Goal: Information Seeking & Learning: Learn about a topic

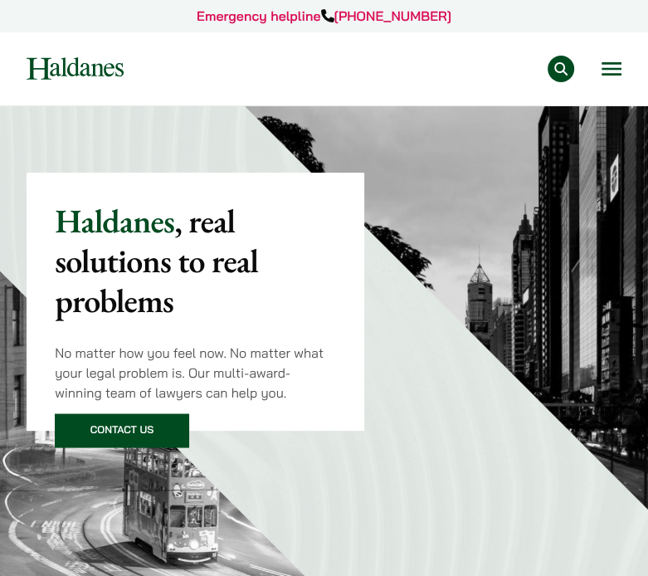
click at [633, 69] on div "Practice Areas Antitrust and Competition Law Civil Litigation & Dispute Resolut…" at bounding box center [324, 69] width 620 height 27
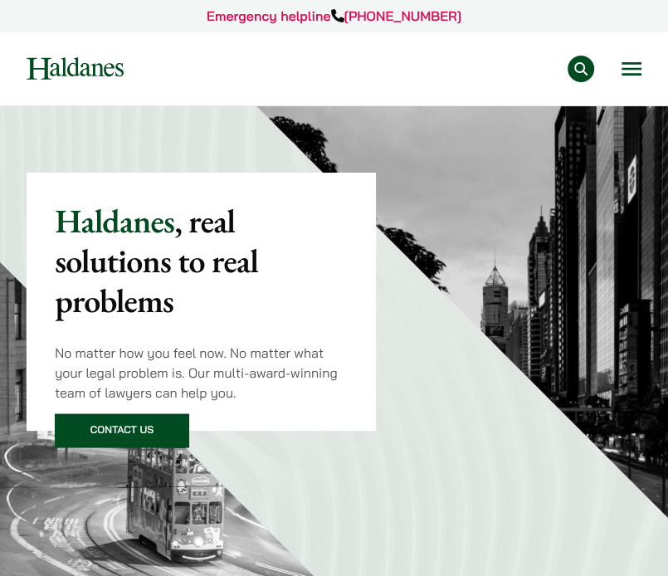
click at [627, 66] on button "Open menu" at bounding box center [632, 68] width 20 height 13
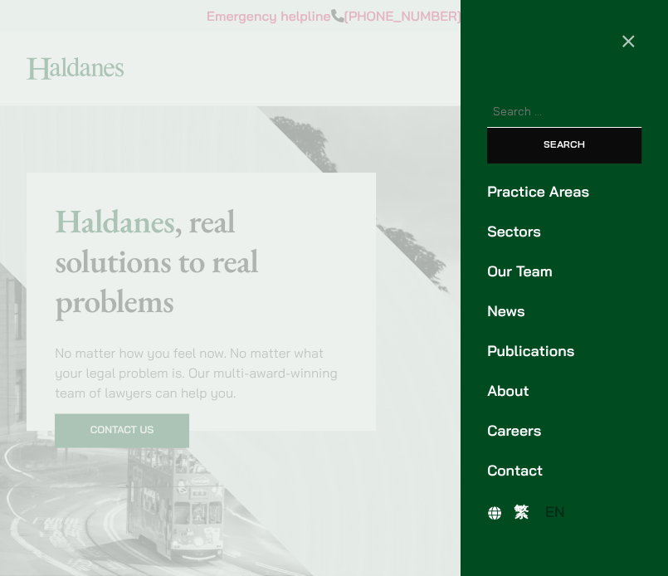
click at [526, 266] on link "Our Team" at bounding box center [564, 272] width 154 height 22
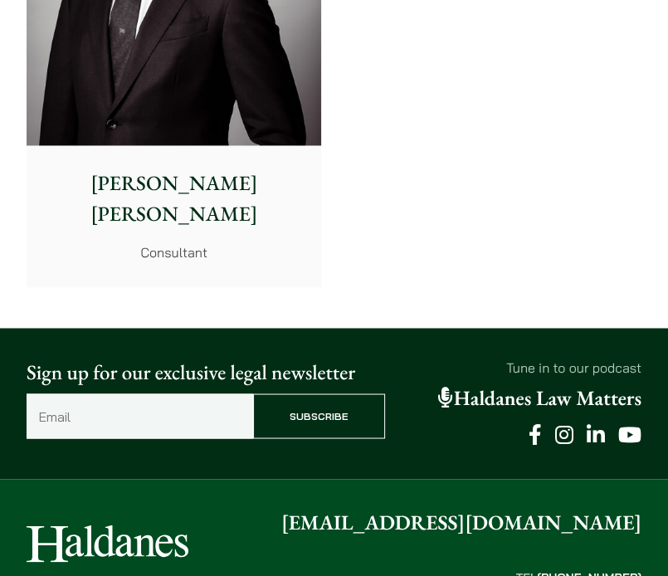
scroll to position [10953, 0]
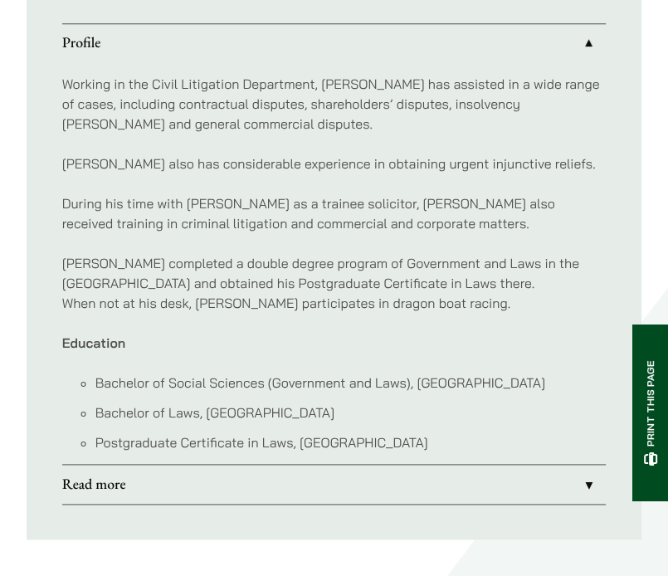
scroll to position [996, 0]
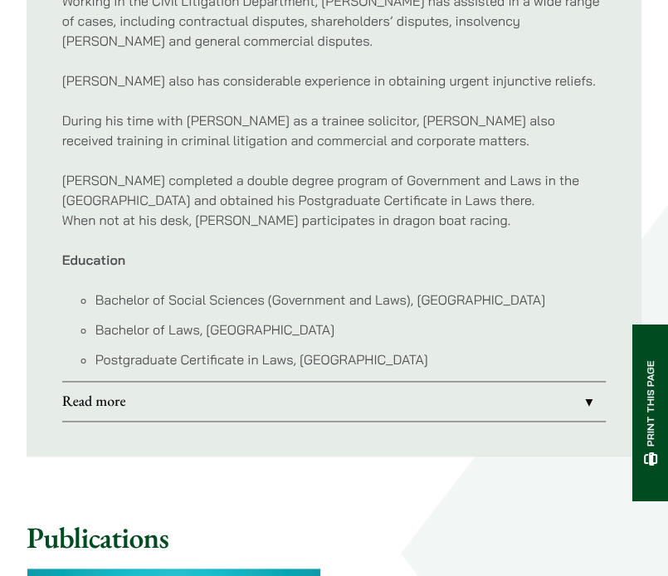
click at [449, 401] on link "Read more" at bounding box center [334, 401] width 544 height 38
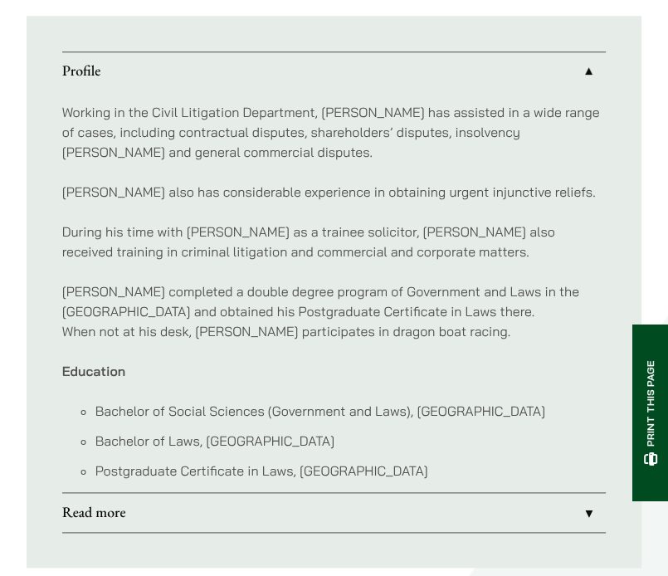
scroll to position [899, 0]
